Goal: Find specific page/section: Find specific page/section

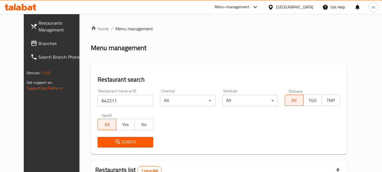
click at [276, 9] on div at bounding box center [272, 7] width 8 height 6
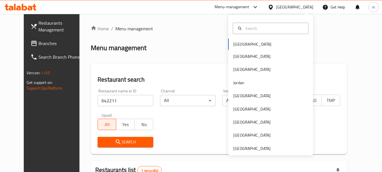
click at [260, 44] on div "[GEOGRAPHIC_DATA] [GEOGRAPHIC_DATA] [GEOGRAPHIC_DATA] [GEOGRAPHIC_DATA] [GEOGRA…" at bounding box center [270, 96] width 85 height 116
click at [38, 42] on span "Branches" at bounding box center [60, 43] width 45 height 7
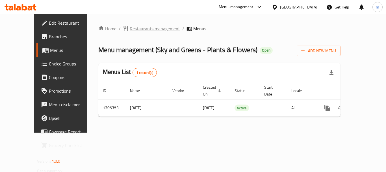
click at [130, 28] on span "Restaurants management" at bounding box center [155, 28] width 50 height 7
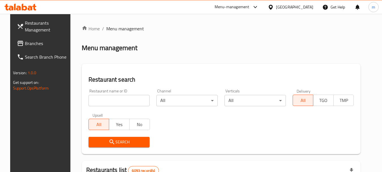
click at [117, 99] on input "search" at bounding box center [118, 100] width 61 height 11
paste input "703662"
type input "703662"
click at [122, 145] on span "Search" at bounding box center [119, 141] width 52 height 7
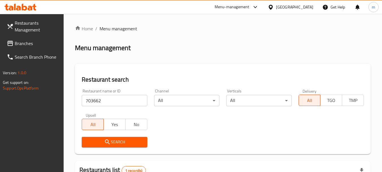
click at [302, 4] on div "Bahrain" at bounding box center [294, 7] width 37 height 6
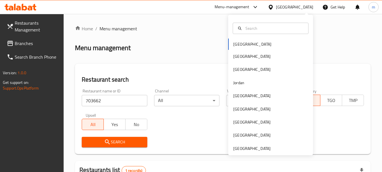
click at [264, 47] on div "Bahrain Egypt Iraq Jordan Kuwait Oman Qatar Saudi Arabia United Arab Emirates" at bounding box center [270, 96] width 85 height 116
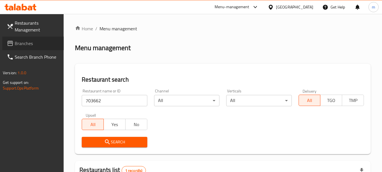
click at [13, 42] on icon at bounding box center [10, 43] width 7 height 7
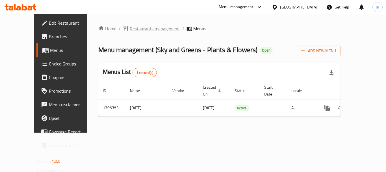
click at [130, 30] on span "Restaurants management" at bounding box center [155, 28] width 50 height 7
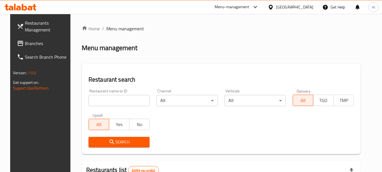
click at [111, 102] on input "search" at bounding box center [118, 100] width 61 height 11
paste input "703662"
type input "703662"
click at [114, 141] on span "Search" at bounding box center [119, 141] width 52 height 7
click at [114, 141] on div at bounding box center [191, 86] width 382 height 172
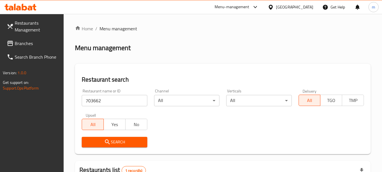
click at [306, 3] on div "Bahrain" at bounding box center [290, 7] width 55 height 14
click at [301, 5] on div "Bahrain" at bounding box center [294, 7] width 37 height 6
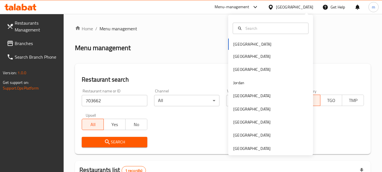
click at [252, 42] on div "Bahrain Egypt Iraq Jordan Kuwait Oman Qatar Saudi Arabia United Arab Emirates" at bounding box center [270, 96] width 85 height 116
click at [29, 41] on span "Branches" at bounding box center [37, 43] width 45 height 7
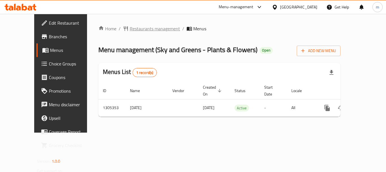
click at [130, 29] on span "Restaurants management" at bounding box center [155, 28] width 50 height 7
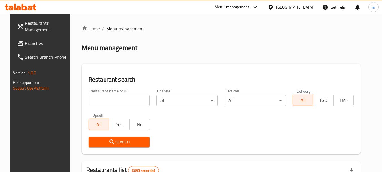
click at [117, 104] on input "search" at bounding box center [118, 100] width 61 height 11
paste input "703662"
type input "703662"
click at [124, 142] on span "Search" at bounding box center [119, 141] width 52 height 7
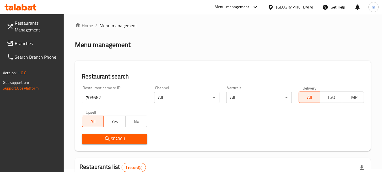
scroll to position [3, 0]
click at [309, 5] on div "Bahrain" at bounding box center [294, 7] width 37 height 6
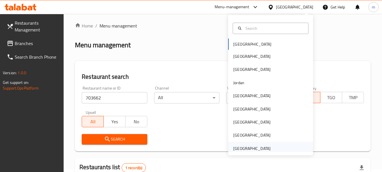
click at [255, 148] on div "[GEOGRAPHIC_DATA]" at bounding box center [251, 148] width 37 height 6
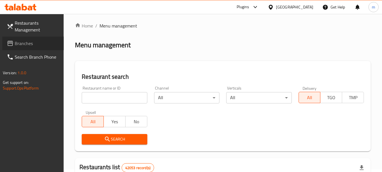
click at [23, 41] on span "Branches" at bounding box center [37, 43] width 45 height 7
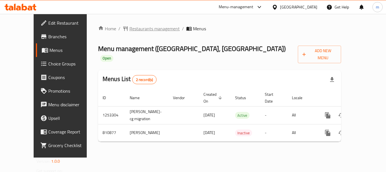
click at [131, 29] on span "Restaurants management" at bounding box center [154, 28] width 50 height 7
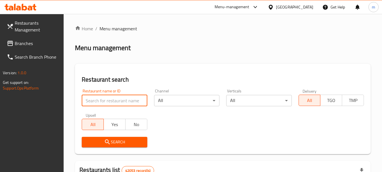
click at [129, 100] on input "search" at bounding box center [114, 100] width 65 height 11
paste input "654550"
type input "654550"
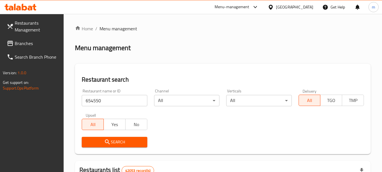
click at [120, 143] on span "Search" at bounding box center [114, 141] width 56 height 7
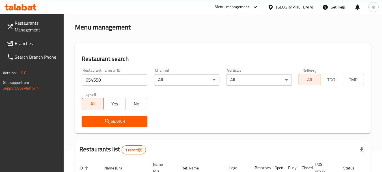
scroll to position [81, 0]
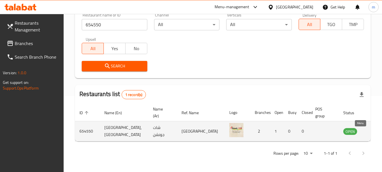
click at [373, 129] on icon "enhanced table" at bounding box center [376, 130] width 7 height 7
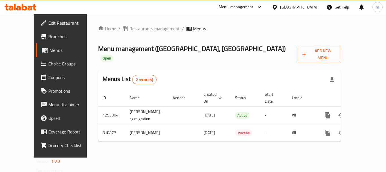
click at [48, 24] on span "Edit Restaurant" at bounding box center [70, 23] width 45 height 7
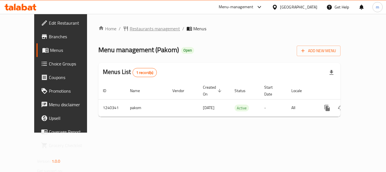
click at [134, 28] on span "Restaurants management" at bounding box center [155, 28] width 50 height 7
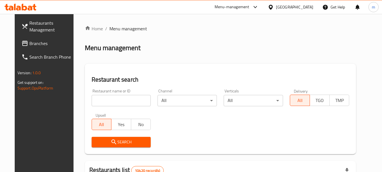
click at [116, 101] on input "search" at bounding box center [121, 100] width 59 height 11
paste input "680210"
type input "680210"
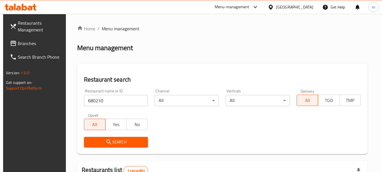
click at [305, 8] on div "[GEOGRAPHIC_DATA]" at bounding box center [294, 7] width 37 height 6
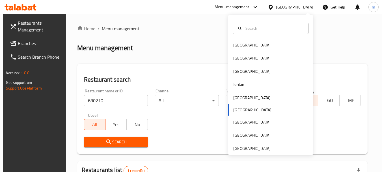
click at [245, 108] on div "[GEOGRAPHIC_DATA] [GEOGRAPHIC_DATA] [GEOGRAPHIC_DATA] [GEOGRAPHIC_DATA] [GEOGRA…" at bounding box center [270, 96] width 85 height 116
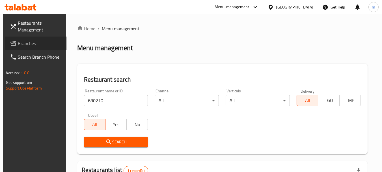
click at [18, 42] on span "Branches" at bounding box center [40, 43] width 45 height 7
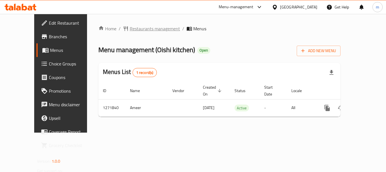
click at [130, 27] on span "Restaurants management" at bounding box center [155, 28] width 50 height 7
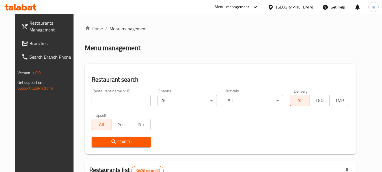
click at [118, 98] on input "search" at bounding box center [121, 100] width 59 height 11
paste input "689973"
type input "689973"
click at [113, 140] on span "Search" at bounding box center [121, 141] width 50 height 7
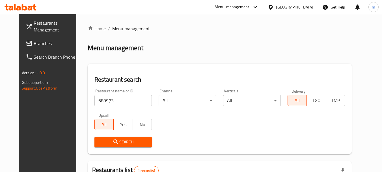
click at [306, 9] on div "[GEOGRAPHIC_DATA]" at bounding box center [294, 7] width 37 height 6
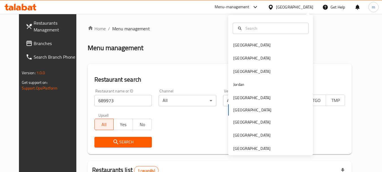
click at [235, 112] on div "Bahrain Egypt Iraq Jordan Kuwait Oman Qatar Saudi Arabia United Arab Emirates" at bounding box center [270, 96] width 85 height 116
click at [235, 110] on div "Bahrain Egypt Iraq Jordan Kuwait Oman Qatar Saudi Arabia United Arab Emirates" at bounding box center [270, 96] width 85 height 116
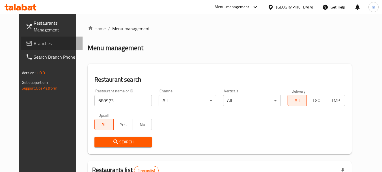
click at [34, 42] on span "Branches" at bounding box center [56, 43] width 45 height 7
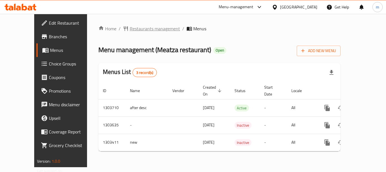
click at [141, 29] on span "Restaurants management" at bounding box center [155, 28] width 50 height 7
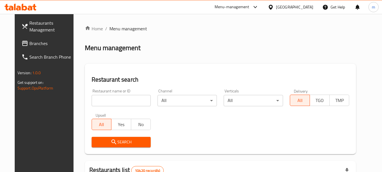
click at [140, 99] on input "search" at bounding box center [121, 100] width 59 height 11
paste input "702652"
type input "702652"
click at [122, 140] on span "Search" at bounding box center [121, 141] width 50 height 7
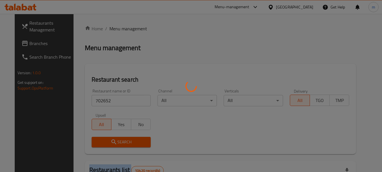
click at [122, 140] on div at bounding box center [191, 86] width 382 height 172
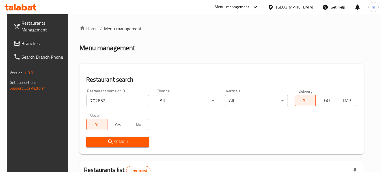
click at [242, 120] on div "Restaurant name or ID 702652 Restaurant name or ID Channel All ​ Verticals All …" at bounding box center [222, 117] width 278 height 65
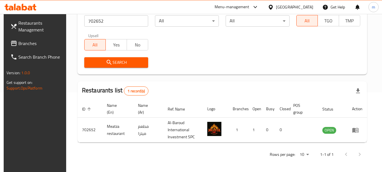
scroll to position [81, 0]
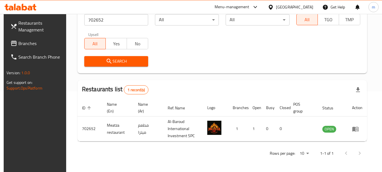
click at [27, 40] on span "Branches" at bounding box center [40, 43] width 45 height 7
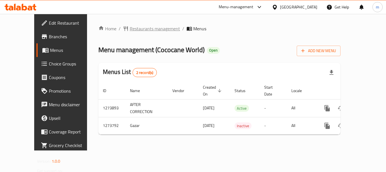
click at [133, 26] on span "Restaurants management" at bounding box center [155, 28] width 50 height 7
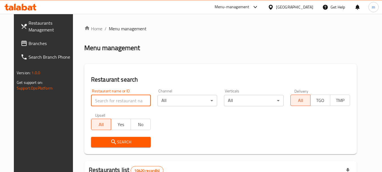
click at [127, 100] on input "search" at bounding box center [121, 100] width 60 height 11
paste input "690978"
type input "690978"
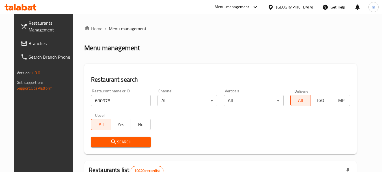
click at [122, 139] on span "Search" at bounding box center [121, 141] width 51 height 7
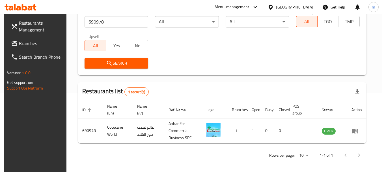
scroll to position [81, 0]
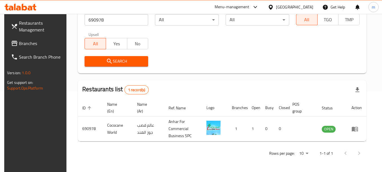
click at [304, 5] on div "Oman" at bounding box center [294, 7] width 37 height 6
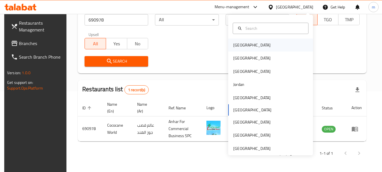
click at [256, 42] on div "Bahrain" at bounding box center [270, 44] width 85 height 13
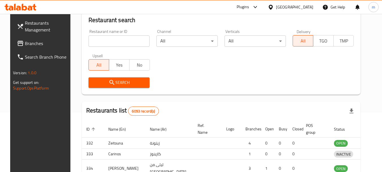
scroll to position [81, 0]
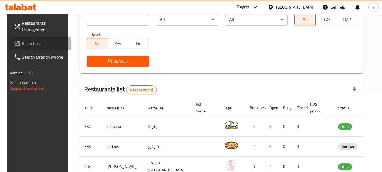
click at [22, 44] on span "Branches" at bounding box center [44, 43] width 45 height 7
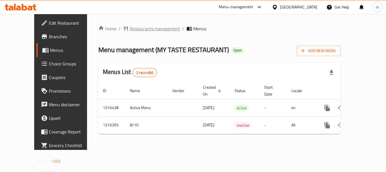
click at [133, 29] on span "Restaurants management" at bounding box center [155, 28] width 50 height 7
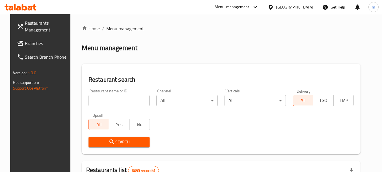
click at [113, 98] on input "search" at bounding box center [118, 100] width 61 height 11
paste input "707617"
type input "707617"
click at [119, 143] on span "Search" at bounding box center [119, 141] width 52 height 7
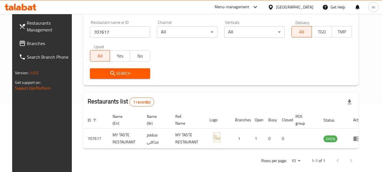
scroll to position [76, 0]
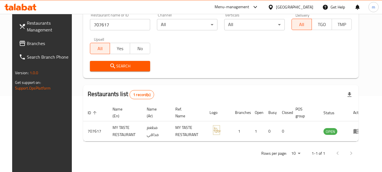
click at [308, 5] on div "[GEOGRAPHIC_DATA]" at bounding box center [294, 7] width 37 height 6
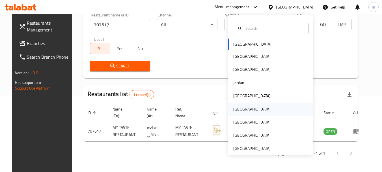
click at [251, 109] on div "[GEOGRAPHIC_DATA]" at bounding box center [270, 108] width 85 height 13
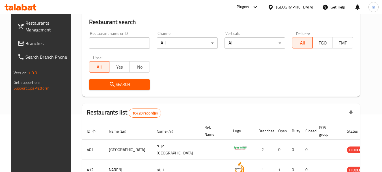
scroll to position [47, 0]
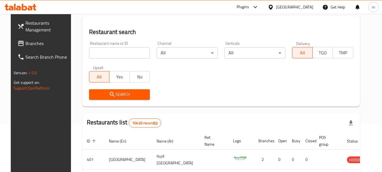
click at [26, 46] on span "Branches" at bounding box center [47, 43] width 45 height 7
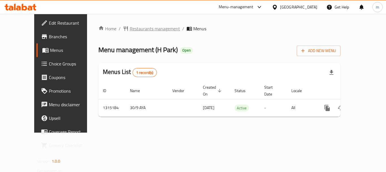
click at [139, 28] on span "Restaurants management" at bounding box center [155, 28] width 50 height 7
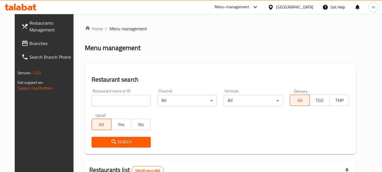
click at [132, 96] on input "search" at bounding box center [121, 100] width 59 height 11
paste input "707224"
type input "707224"
click at [129, 144] on span "Search" at bounding box center [121, 141] width 50 height 7
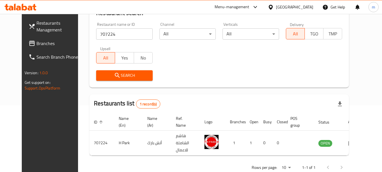
scroll to position [76, 0]
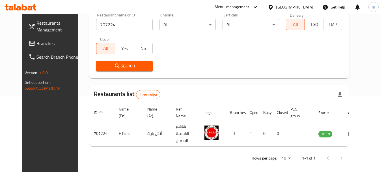
click at [309, 5] on div "Oman" at bounding box center [294, 7] width 37 height 6
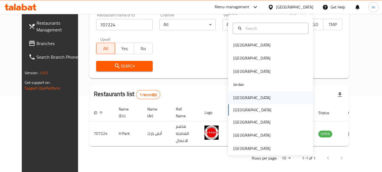
click at [248, 95] on div "[GEOGRAPHIC_DATA]" at bounding box center [270, 97] width 85 height 13
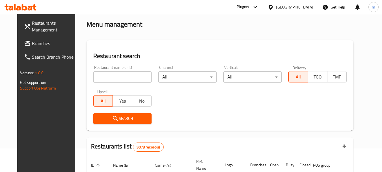
scroll to position [19, 0]
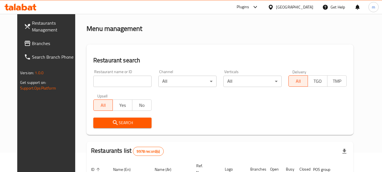
click at [33, 44] on span "Branches" at bounding box center [54, 43] width 45 height 7
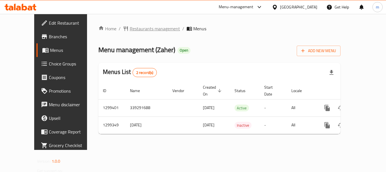
click at [130, 29] on span "Restaurants management" at bounding box center [155, 28] width 50 height 7
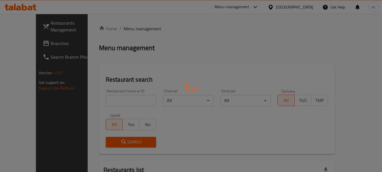
click at [124, 99] on div at bounding box center [191, 86] width 382 height 172
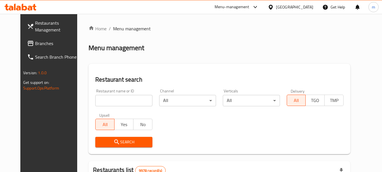
click at [123, 100] on input "search" at bounding box center [123, 100] width 57 height 11
paste input "701311"
type input "701311"
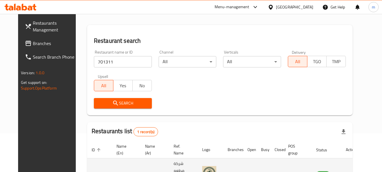
scroll to position [76, 0]
